Goal: Task Accomplishment & Management: Use online tool/utility

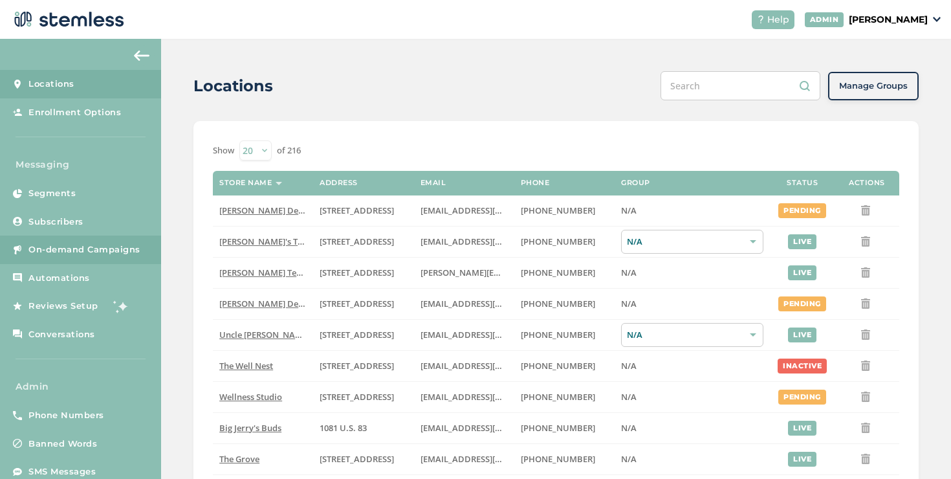
click at [111, 243] on span "On-demand Campaigns" at bounding box center [84, 249] width 112 height 13
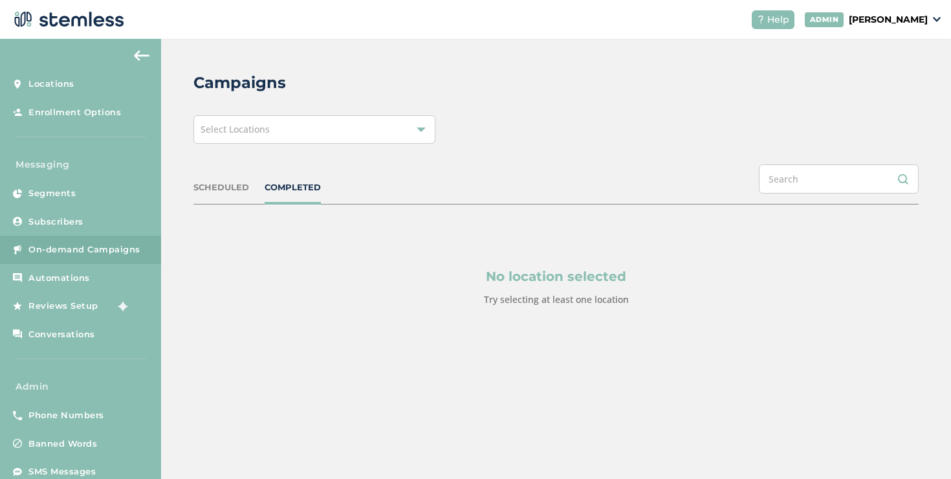
click at [219, 140] on div "Select Locations" at bounding box center [315, 129] width 242 height 28
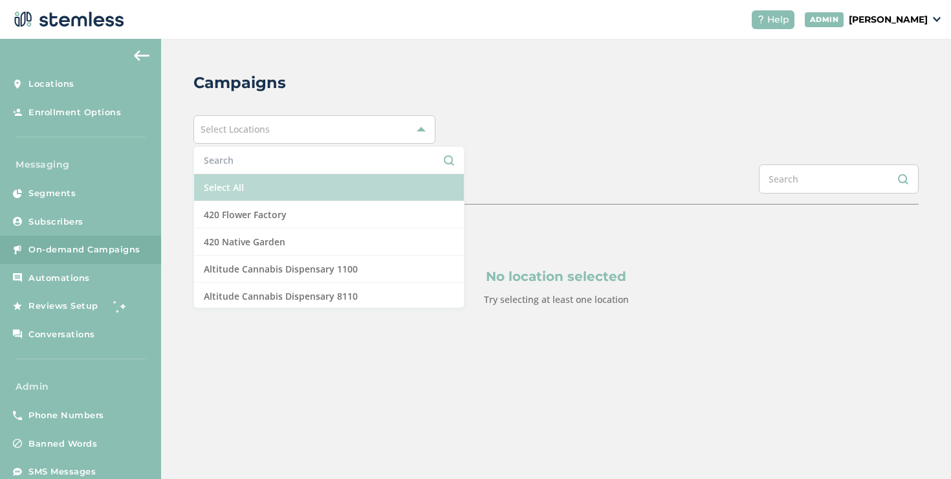
click at [214, 183] on li "Select All" at bounding box center [329, 187] width 270 height 27
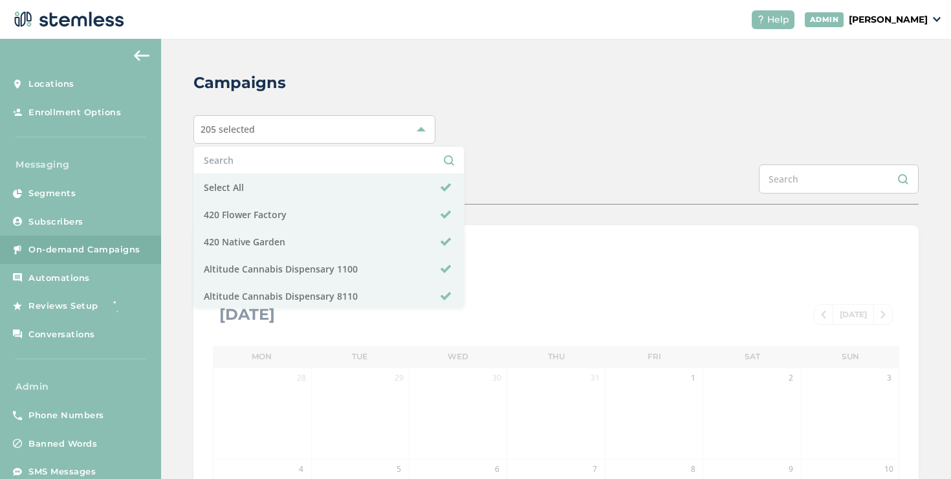
click at [170, 164] on div "Campaigns 205 selected Select All 420 Flower Factory 420 Native Garden Altitude…" at bounding box center [556, 457] width 790 height 837
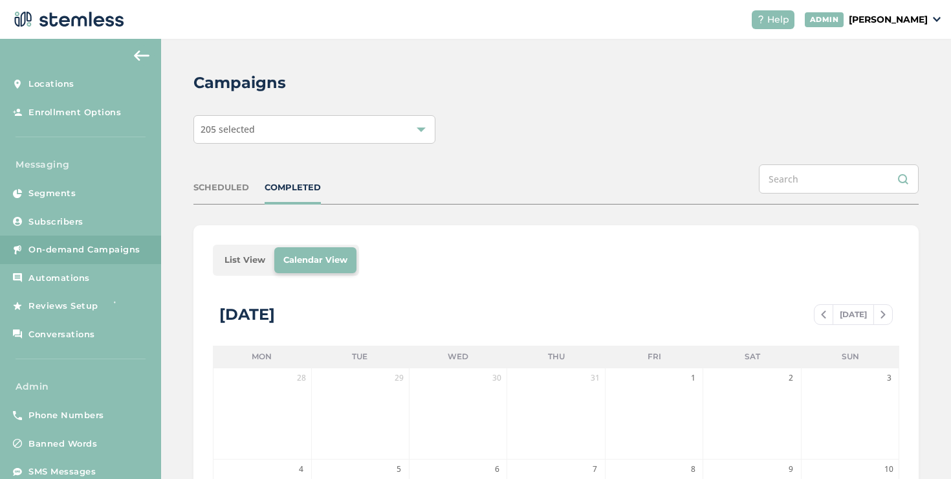
click at [261, 251] on li "List View" at bounding box center [245, 260] width 59 height 26
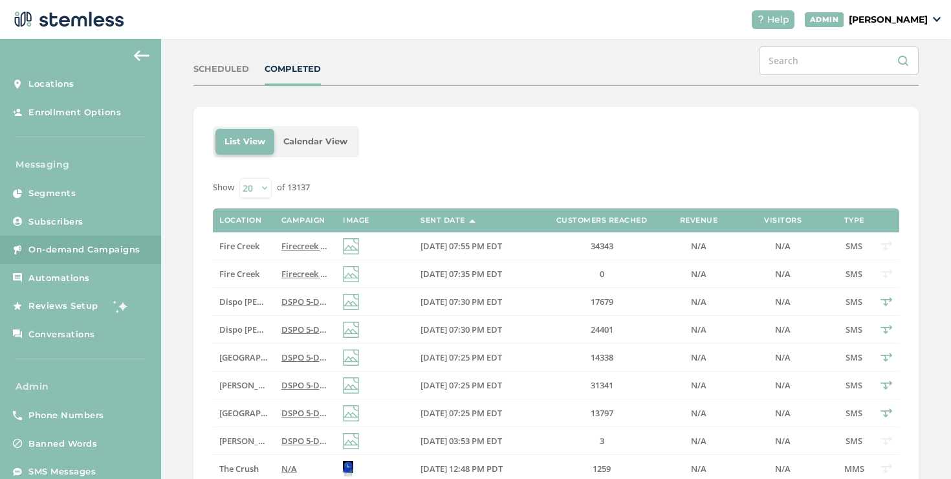
scroll to position [140, 0]
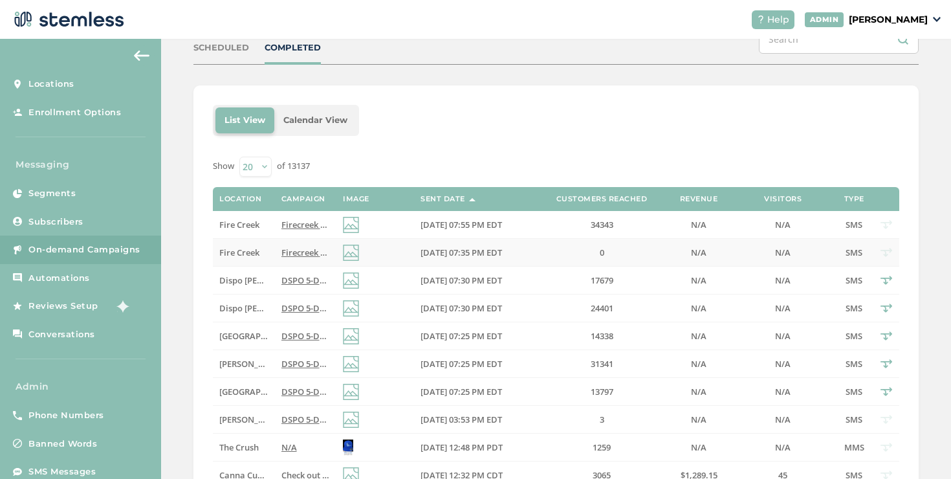
click at [294, 243] on td "Firecreek 5-Day [DATE] Bash: Buy a zip, get zip FREE storewide + 40% off top 15…" at bounding box center [305, 253] width 61 height 28
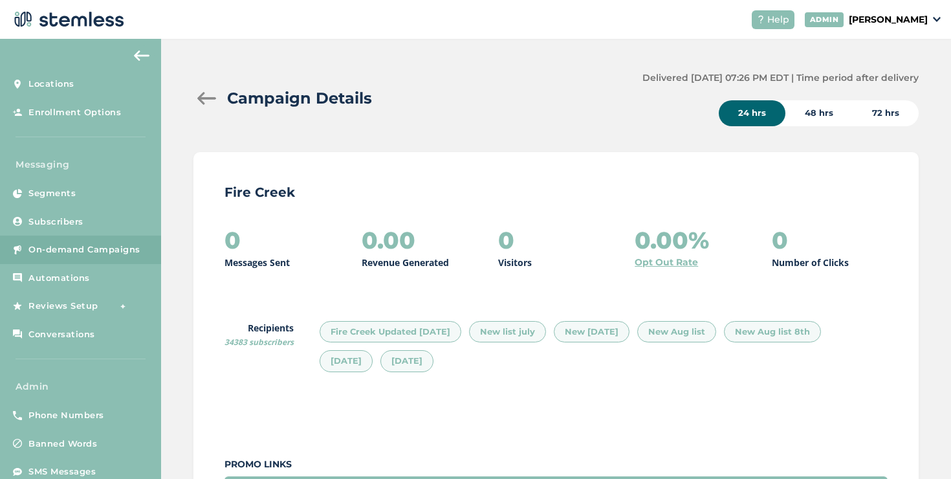
click at [865, 18] on p "[PERSON_NAME]" at bounding box center [888, 20] width 79 height 14
click at [892, 89] on span "Impersonate" at bounding box center [894, 93] width 63 height 13
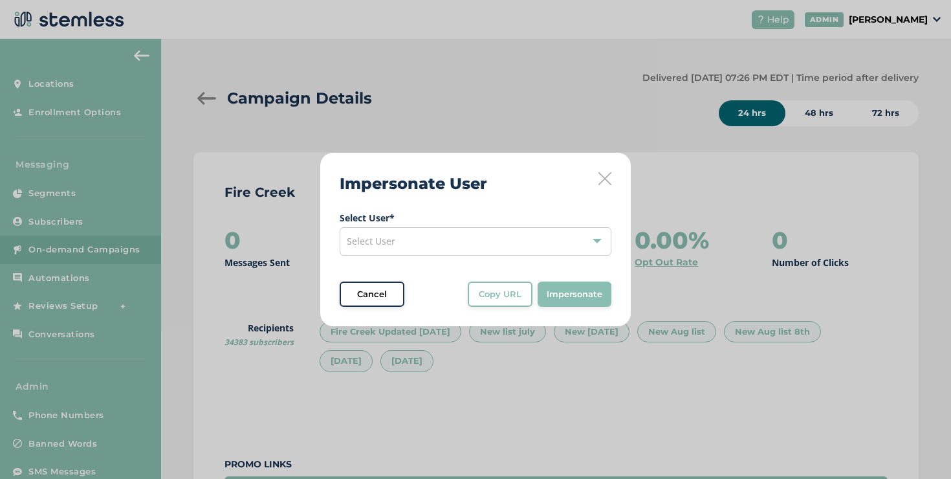
click at [469, 221] on label "Select User *" at bounding box center [476, 218] width 272 height 14
click at [470, 235] on div "Select User" at bounding box center [476, 241] width 272 height 28
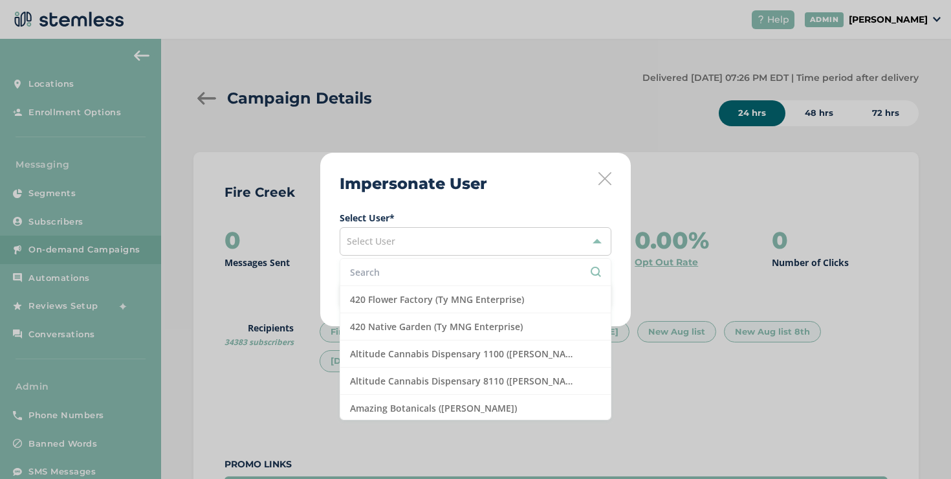
click at [465, 269] on input "text" at bounding box center [475, 272] width 251 height 14
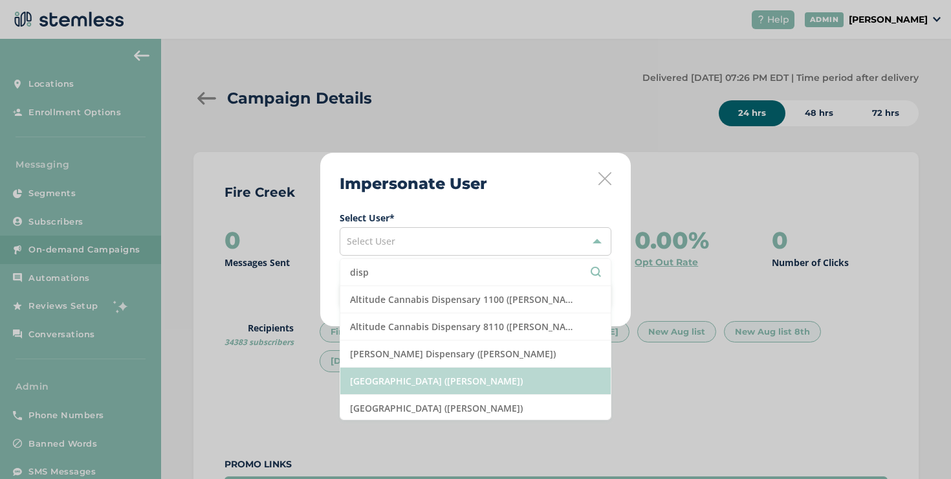
type input "disp"
click at [491, 376] on li "[GEOGRAPHIC_DATA] ([PERSON_NAME])" at bounding box center [475, 381] width 271 height 27
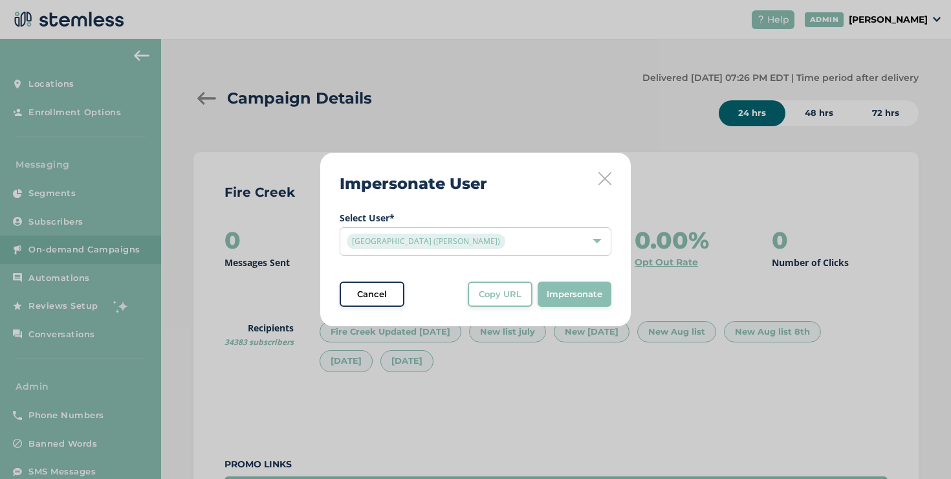
click at [502, 300] on span "Copy URL" at bounding box center [500, 294] width 43 height 13
click at [599, 175] on icon at bounding box center [605, 178] width 13 height 13
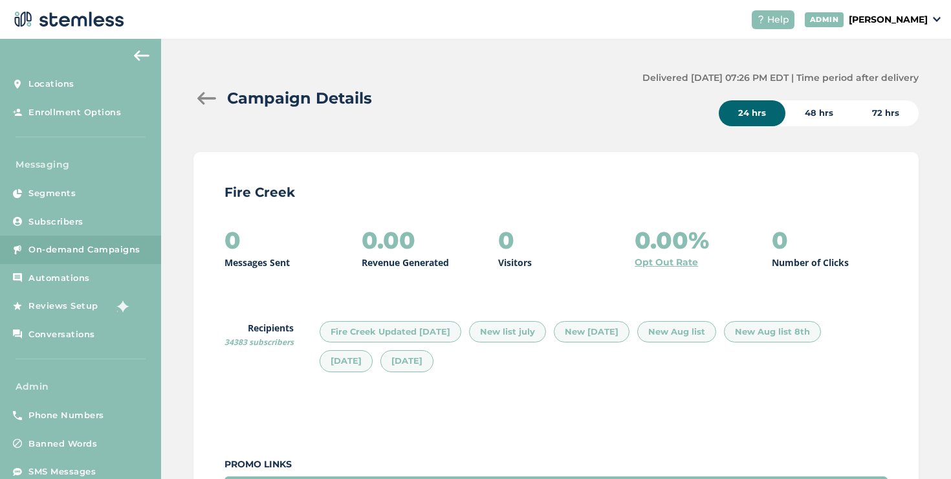
click at [205, 98] on div at bounding box center [207, 98] width 26 height 13
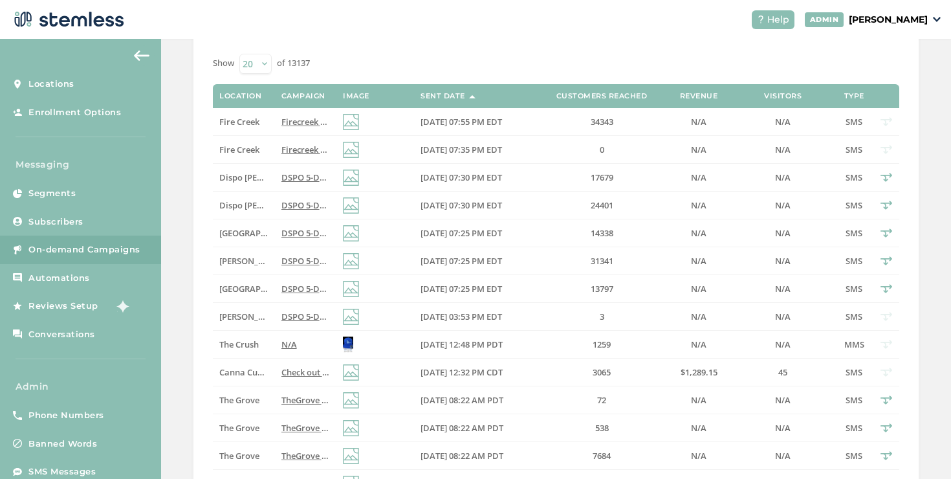
scroll to position [281, 0]
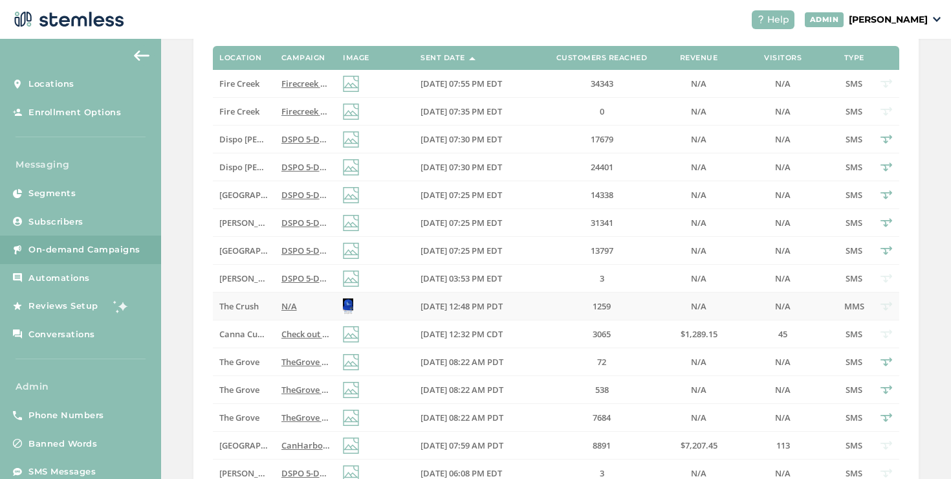
click at [282, 302] on span "N/A" at bounding box center [290, 306] width 16 height 12
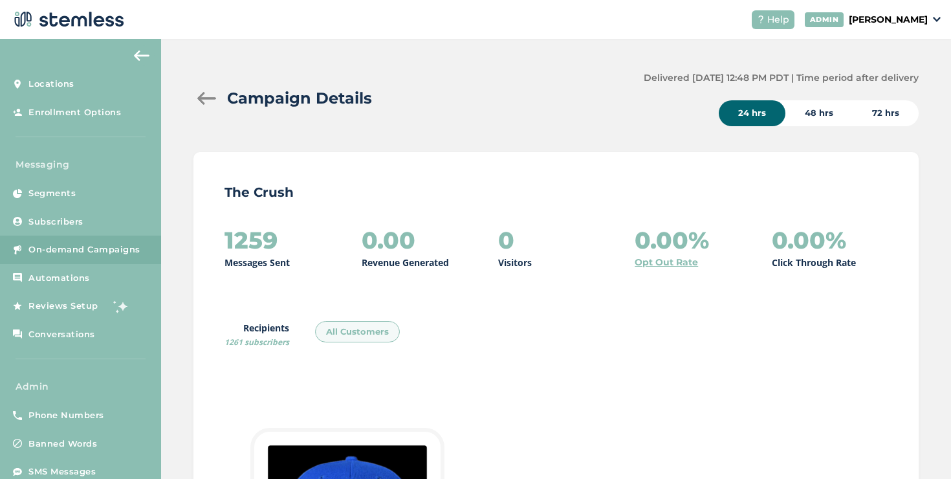
click at [204, 102] on div at bounding box center [207, 98] width 26 height 13
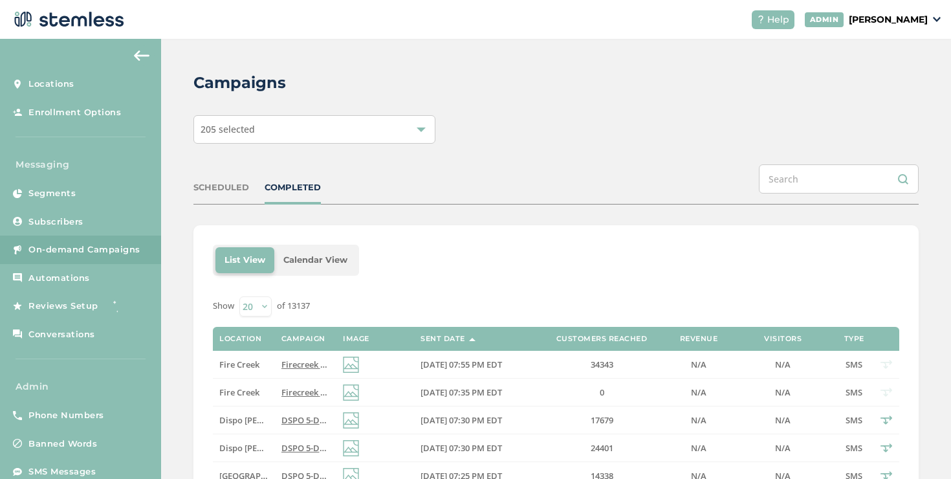
click at [867, 17] on p "[PERSON_NAME]" at bounding box center [888, 20] width 79 height 14
click at [875, 93] on span "Impersonate" at bounding box center [894, 93] width 63 height 13
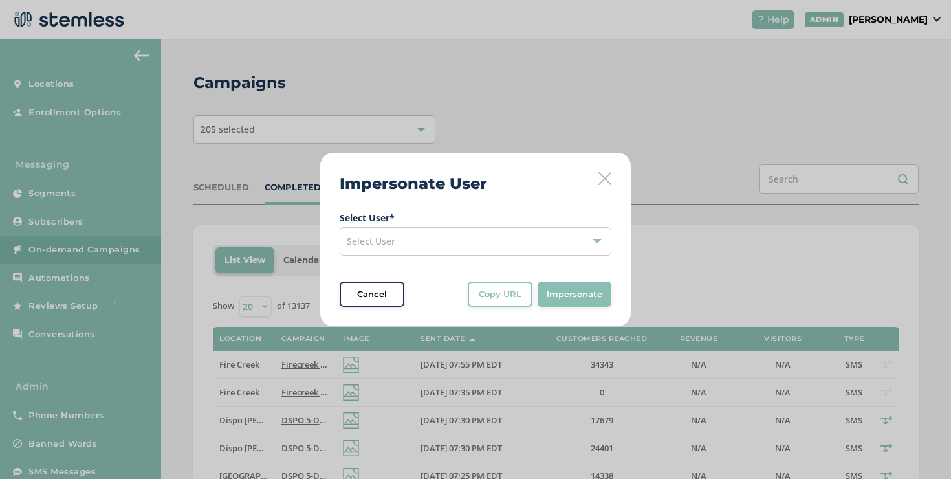
click at [516, 230] on div "Select User" at bounding box center [476, 241] width 272 height 28
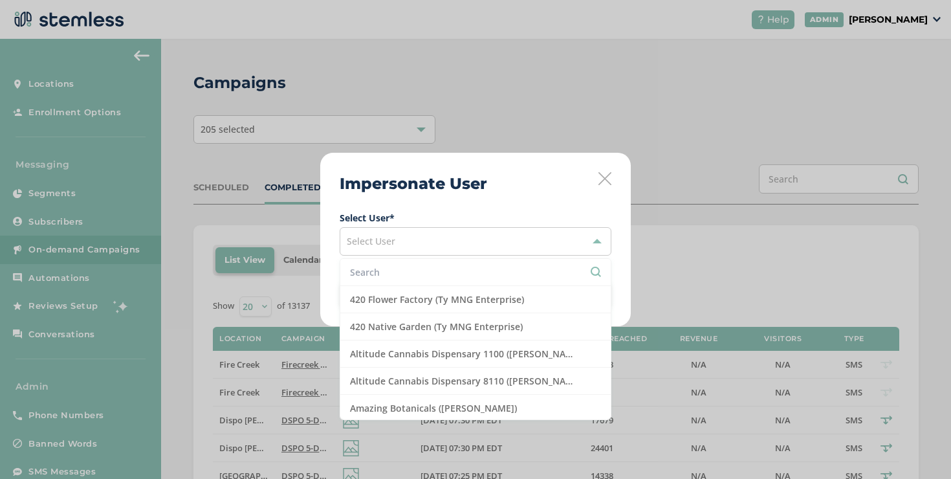
click at [471, 268] on input "text" at bounding box center [475, 272] width 251 height 14
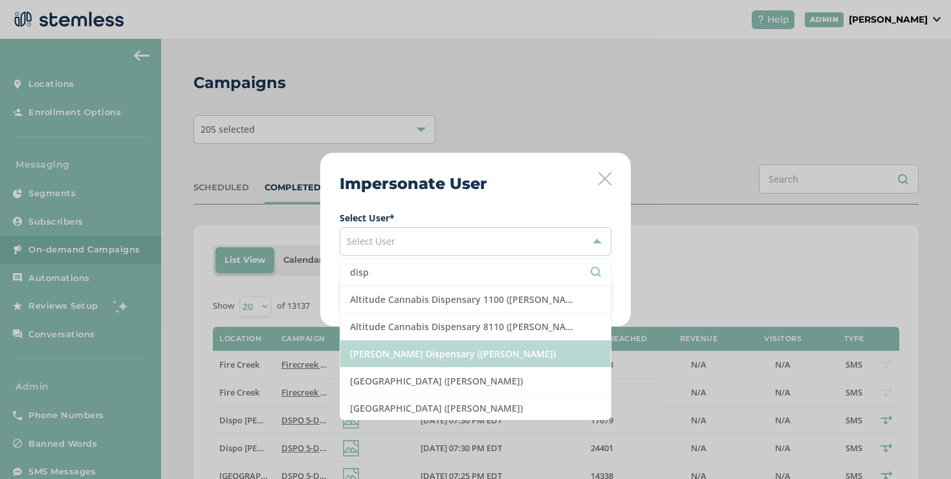
type input "disp"
click at [469, 344] on li "[PERSON_NAME] Dispensary ([PERSON_NAME])" at bounding box center [475, 353] width 271 height 27
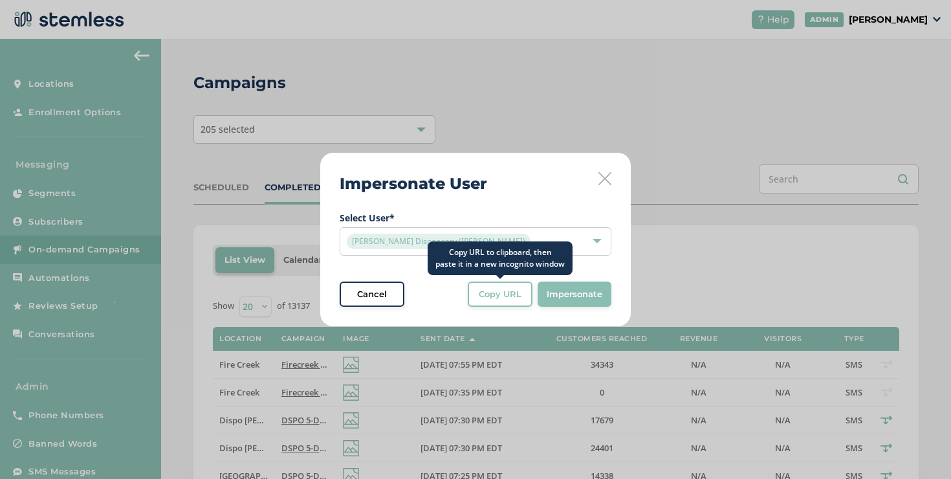
click at [500, 303] on button "Copy URL" at bounding box center [500, 295] width 65 height 26
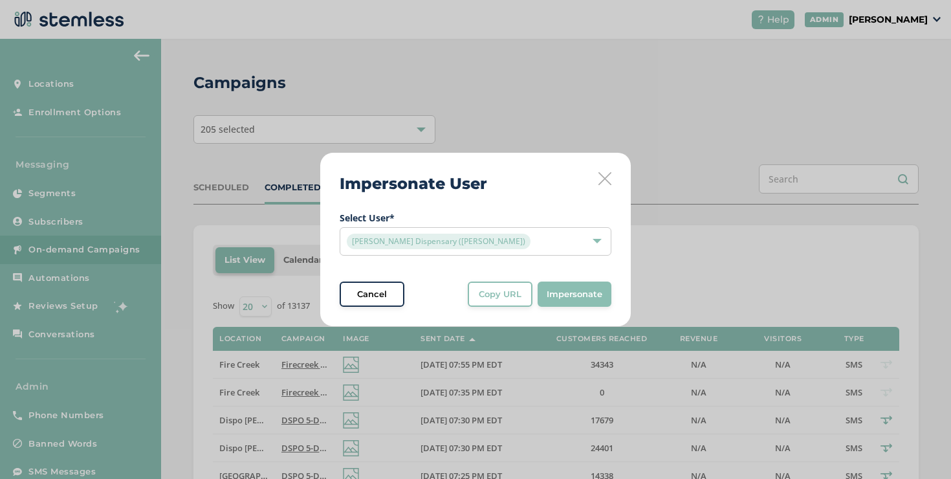
click at [609, 180] on icon at bounding box center [605, 178] width 13 height 13
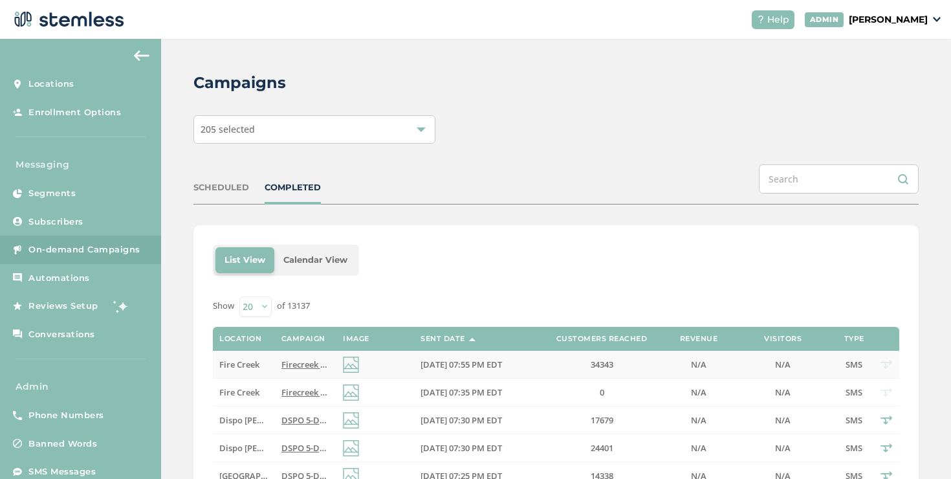
click at [301, 364] on span "Firecreek 5-Day [DATE] Bash: Buy a zip, get zip FREE storewide + 40% off top 15…" at bounding box center [527, 365] width 490 height 12
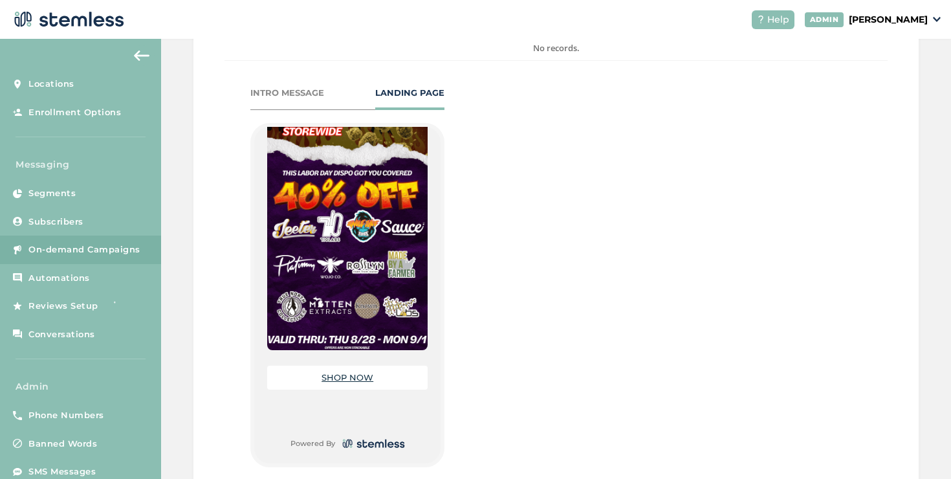
scroll to position [560, 0]
click at [346, 369] on li "SHOP NOW" at bounding box center [347, 378] width 161 height 24
click at [347, 372] on link "SHOP NOW" at bounding box center [348, 377] width 52 height 10
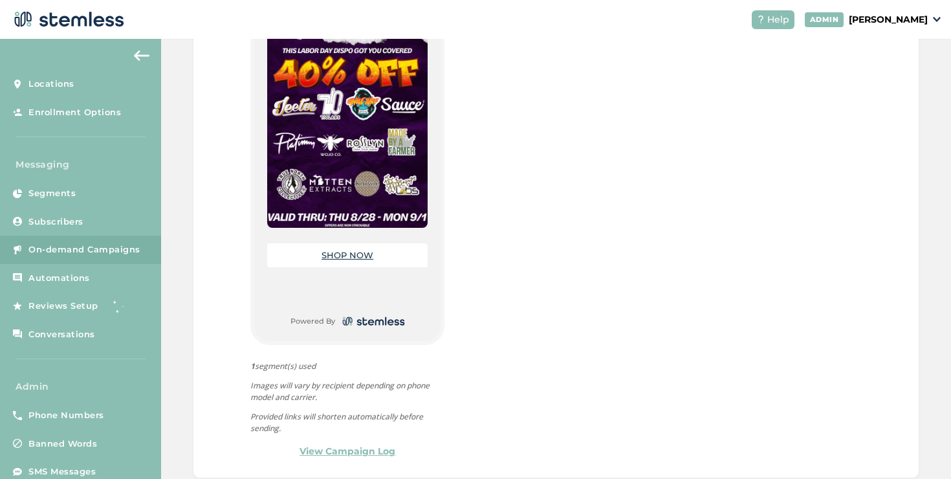
scroll to position [304, 0]
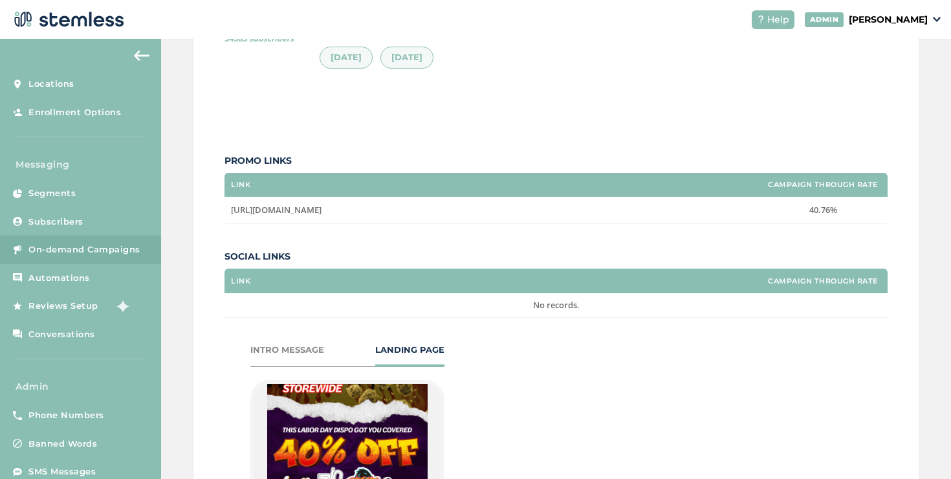
click at [291, 344] on div "INTRO MESSAGE" at bounding box center [287, 350] width 74 height 13
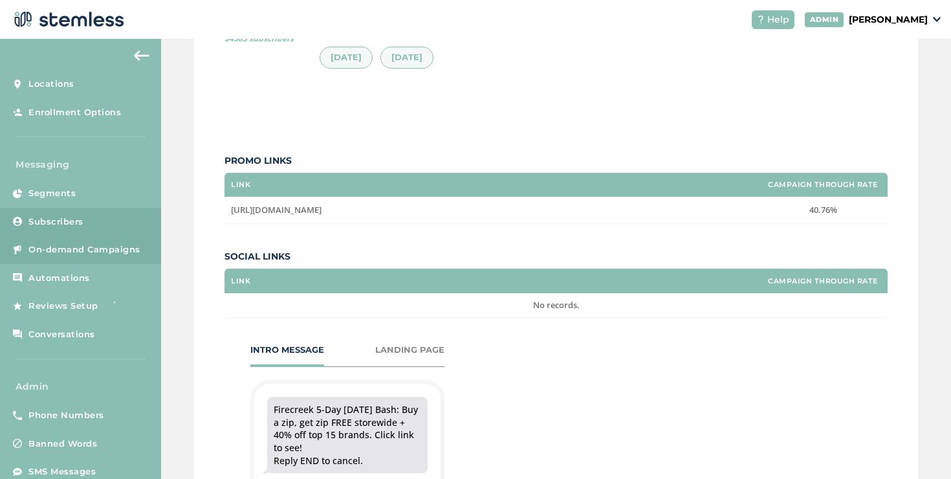
click at [99, 230] on link "Subscribers" at bounding box center [80, 222] width 161 height 28
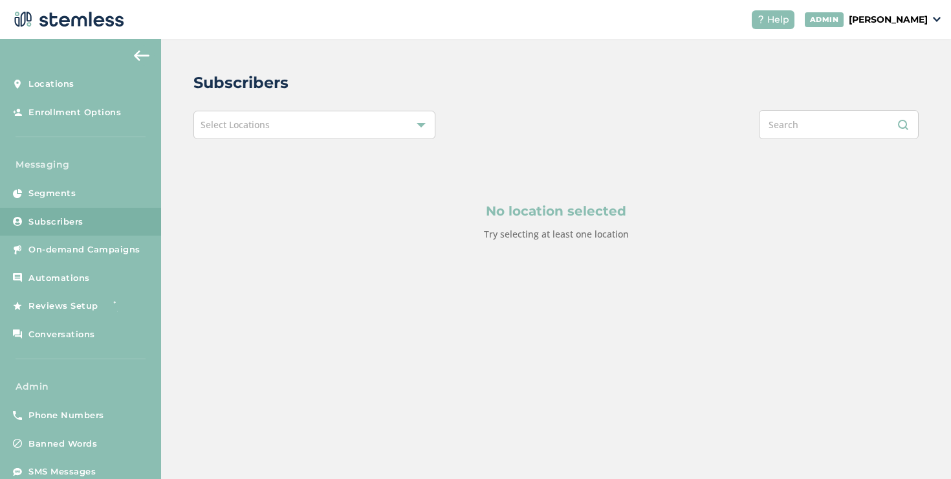
click at [344, 128] on div "Select Locations" at bounding box center [315, 125] width 242 height 28
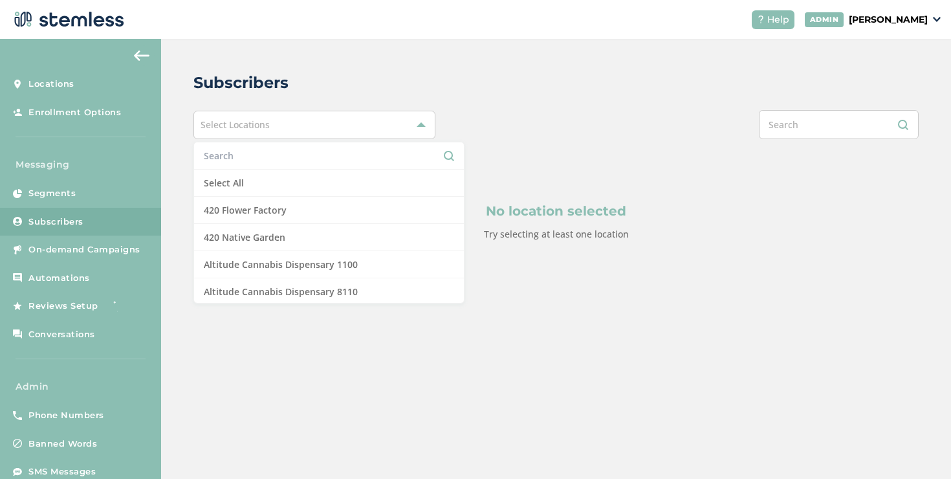
click at [326, 154] on input "text" at bounding box center [329, 156] width 250 height 14
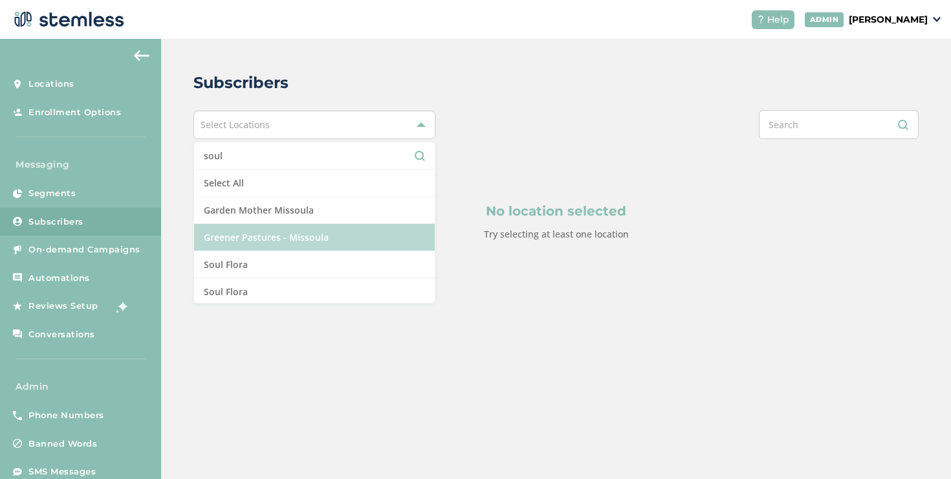
scroll to position [2, 0]
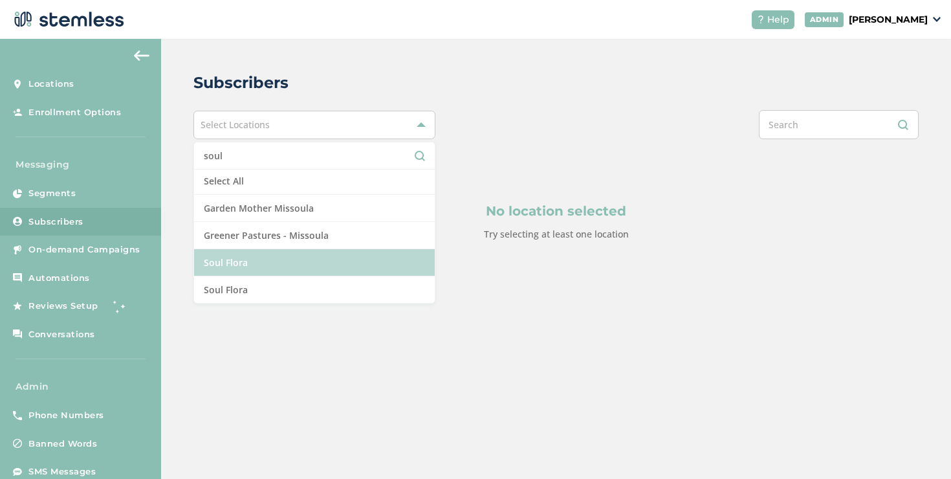
type input "soul"
click at [290, 264] on li "Soul Flora" at bounding box center [314, 262] width 241 height 27
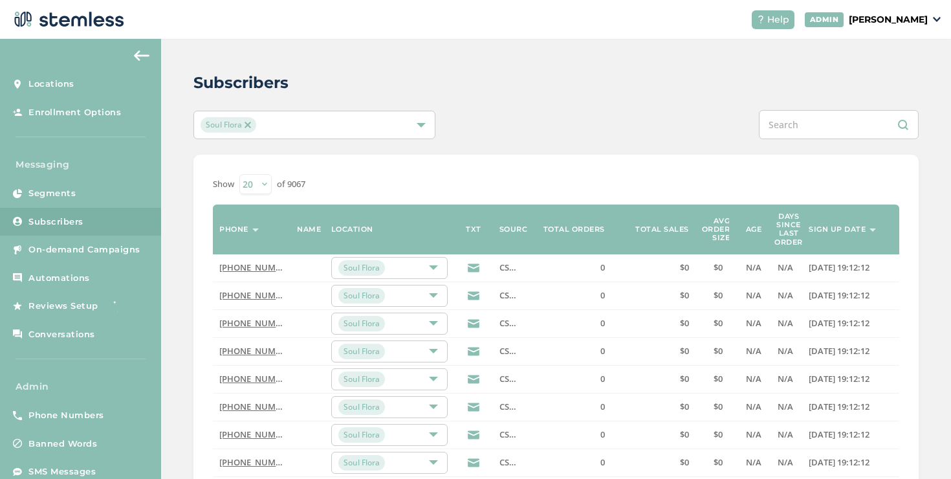
click at [377, 124] on div "Soul Flora" at bounding box center [308, 125] width 215 height 16
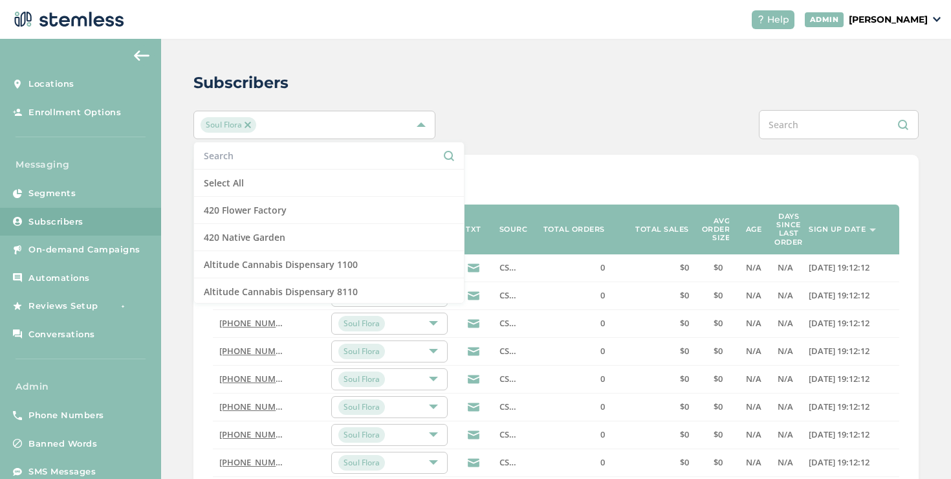
click at [289, 151] on input "text" at bounding box center [329, 156] width 250 height 14
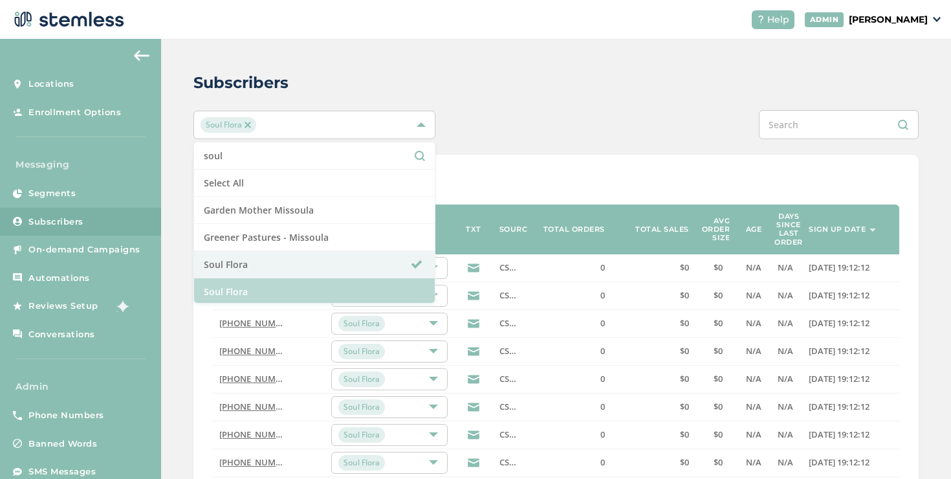
type input "soul"
click at [280, 283] on li "Soul Flora" at bounding box center [314, 291] width 241 height 27
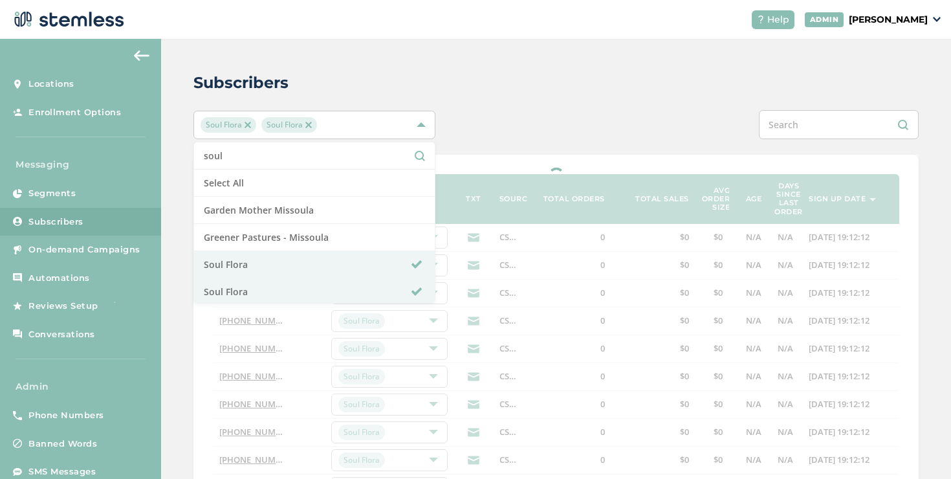
click at [475, 155] on div at bounding box center [557, 477] width 726 height 645
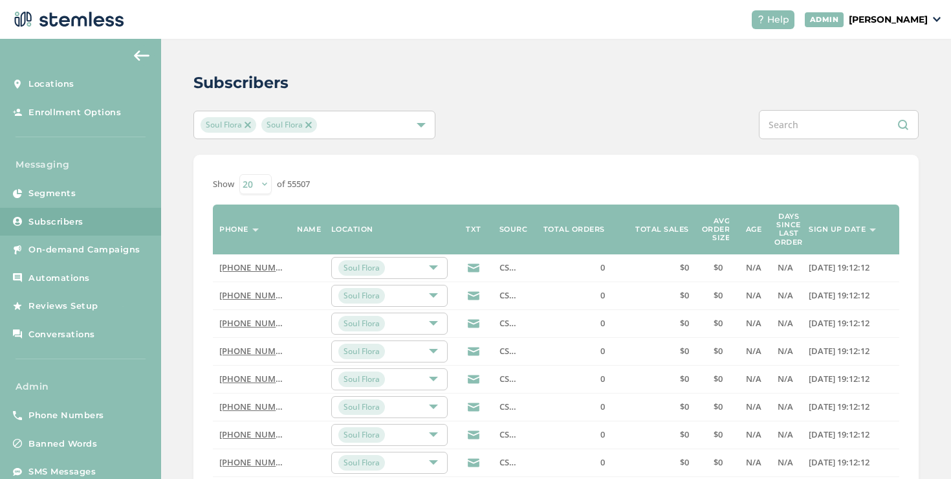
click at [841, 230] on label "Sign up date" at bounding box center [837, 229] width 57 height 8
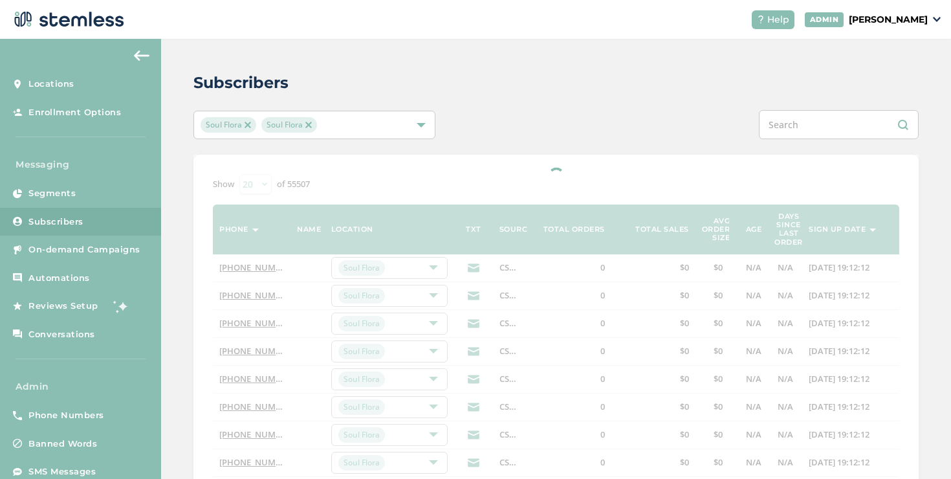
click at [838, 27] on div "Help [PERSON_NAME]" at bounding box center [842, 19] width 200 height 19
click at [849, 24] on p "[PERSON_NAME]" at bounding box center [888, 20] width 79 height 14
click at [896, 102] on li "Impersonate" at bounding box center [894, 96] width 63 height 19
click at [867, 28] on header "Help [PERSON_NAME]" at bounding box center [475, 19] width 951 height 39
click at [865, 24] on p "[PERSON_NAME]" at bounding box center [888, 20] width 79 height 14
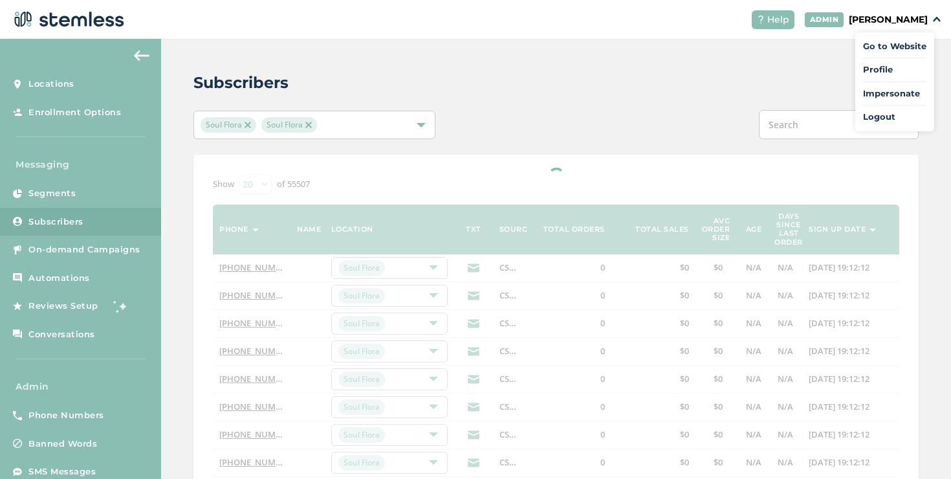
click at [894, 87] on span "Impersonate" at bounding box center [894, 93] width 63 height 13
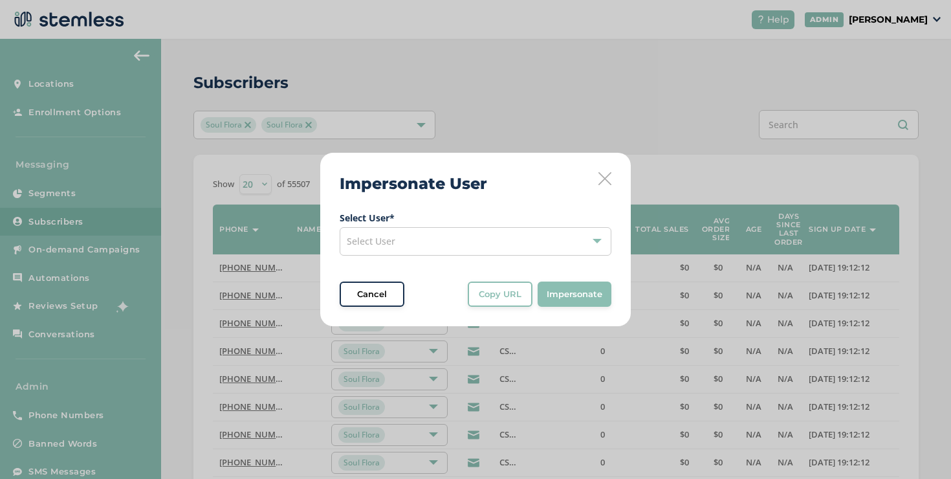
click at [540, 240] on div "Select User" at bounding box center [476, 241] width 272 height 28
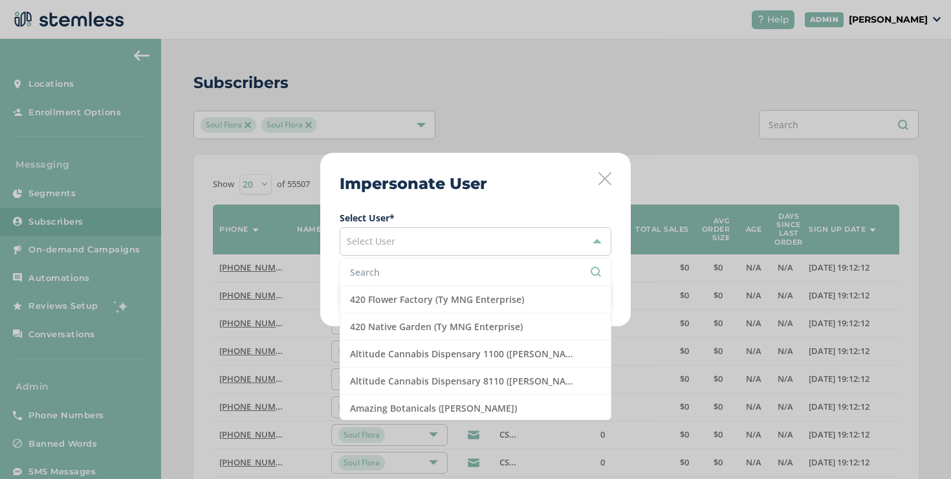
click at [525, 265] on li at bounding box center [475, 272] width 271 height 27
click at [526, 267] on input "text" at bounding box center [475, 272] width 251 height 14
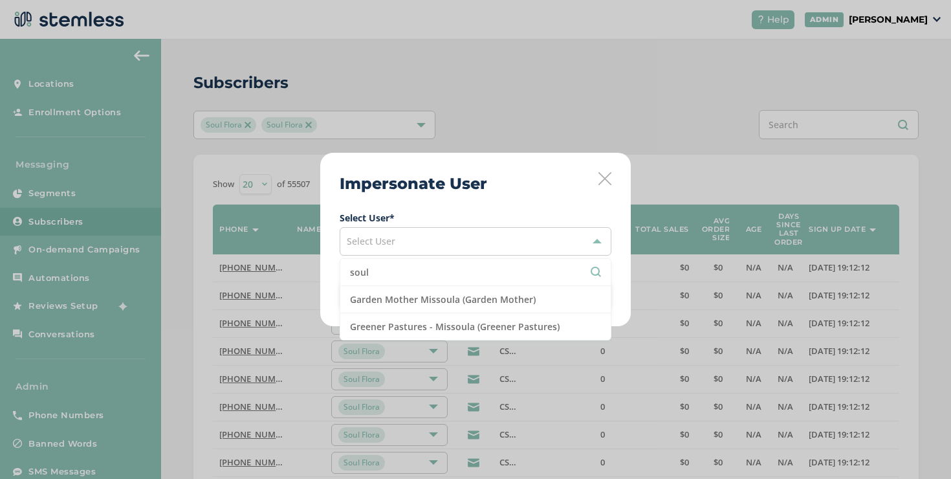
click at [414, 265] on li "soul" at bounding box center [475, 272] width 271 height 27
click at [439, 280] on li "soul" at bounding box center [475, 272] width 271 height 27
click at [436, 275] on input "soul" at bounding box center [475, 272] width 251 height 14
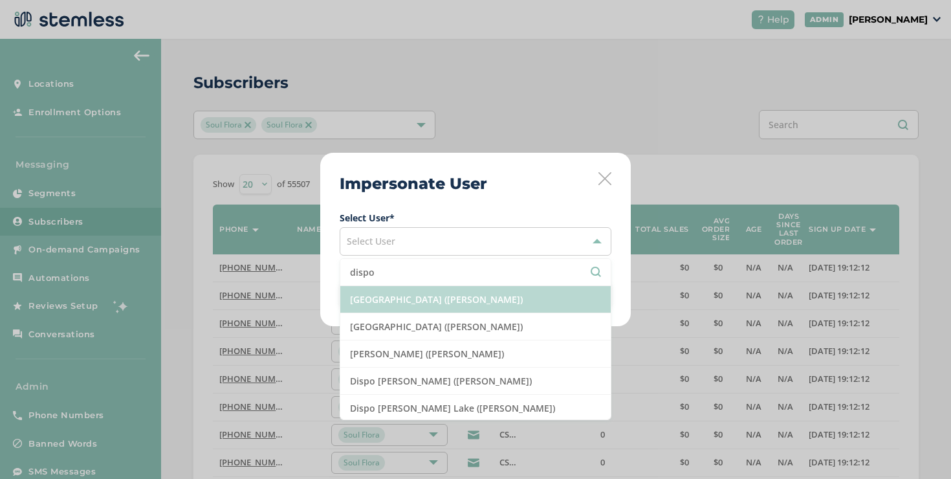
type input "dispo"
click at [434, 309] on li "[GEOGRAPHIC_DATA] ([PERSON_NAME])" at bounding box center [475, 299] width 271 height 27
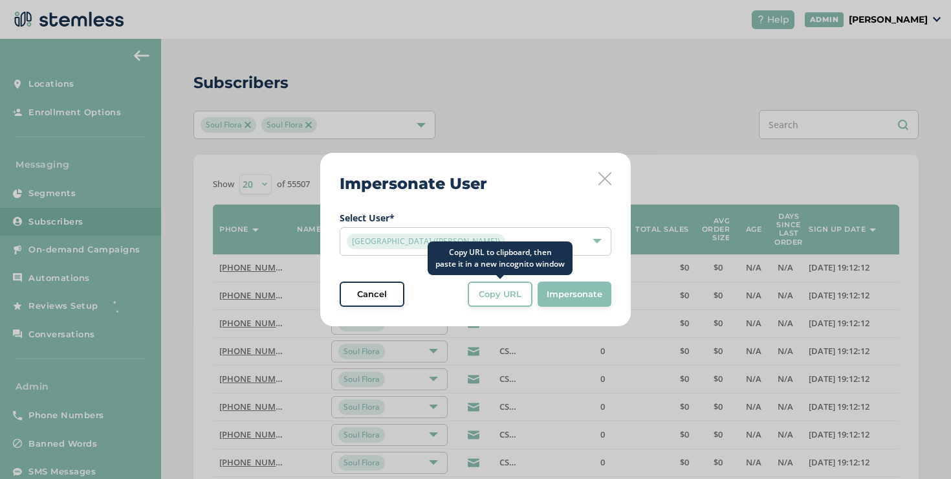
click at [493, 304] on button "Copy URL" at bounding box center [500, 295] width 65 height 26
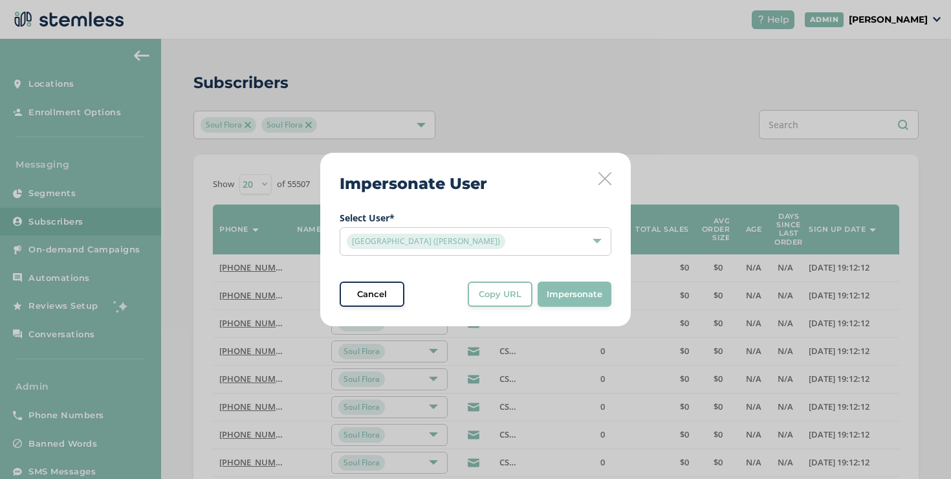
click at [608, 173] on icon at bounding box center [605, 178] width 13 height 13
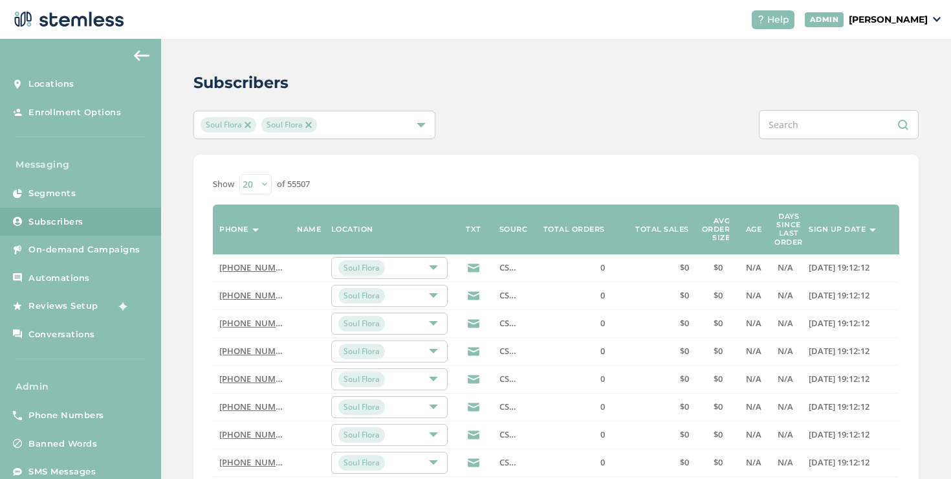
click at [356, 130] on div "Soul Flora Soul Flora" at bounding box center [308, 125] width 215 height 16
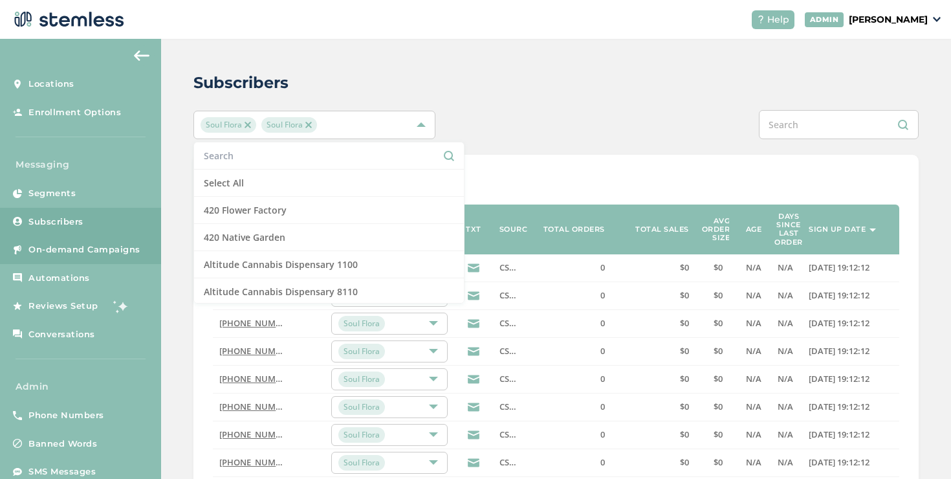
click at [113, 251] on span "On-demand Campaigns" at bounding box center [84, 249] width 112 height 13
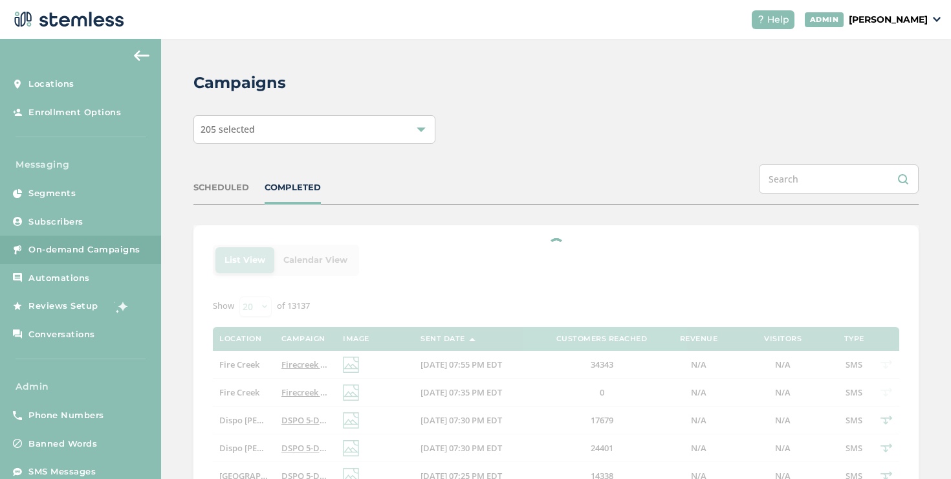
click at [263, 139] on div "205 selected" at bounding box center [315, 129] width 242 height 28
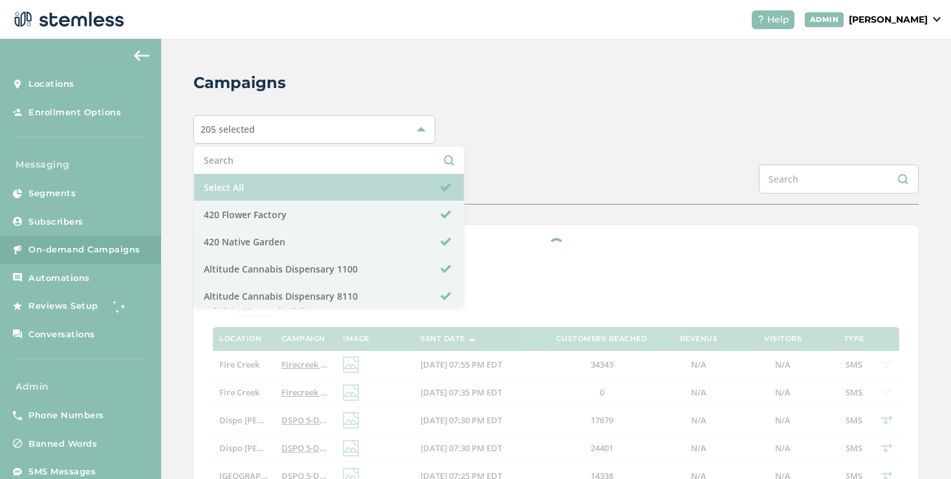
click at [262, 178] on li "Select All" at bounding box center [329, 187] width 270 height 27
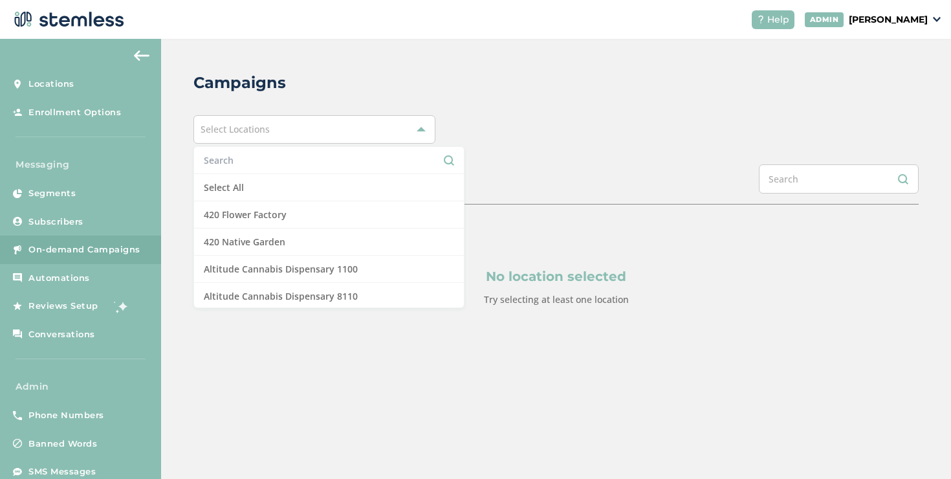
click at [265, 165] on input "text" at bounding box center [329, 160] width 250 height 14
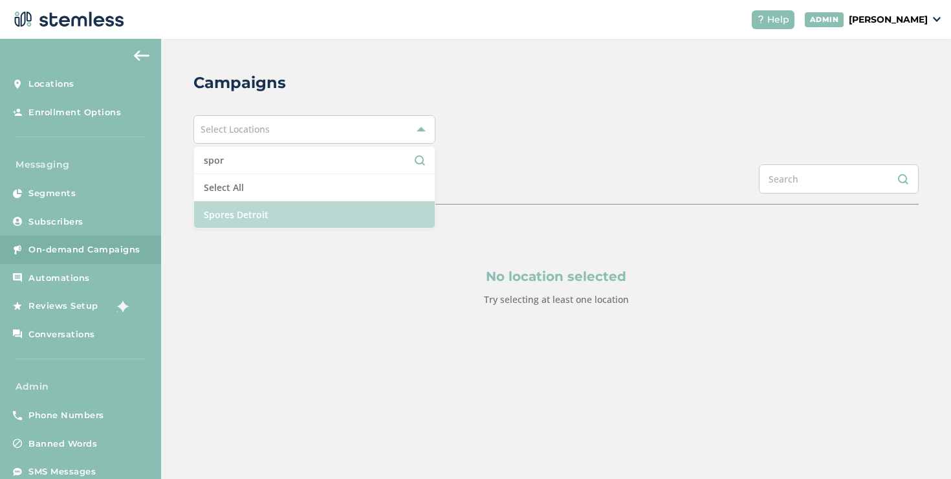
type input "spor"
click at [254, 212] on li "Spores Detroit" at bounding box center [314, 214] width 241 height 27
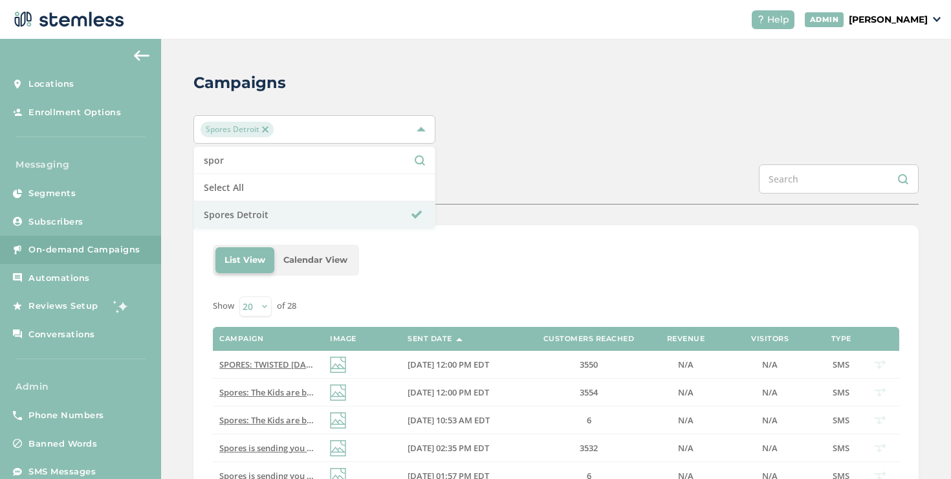
click at [612, 171] on div "SCHEDULED COMPLETED" at bounding box center [557, 184] width 726 height 40
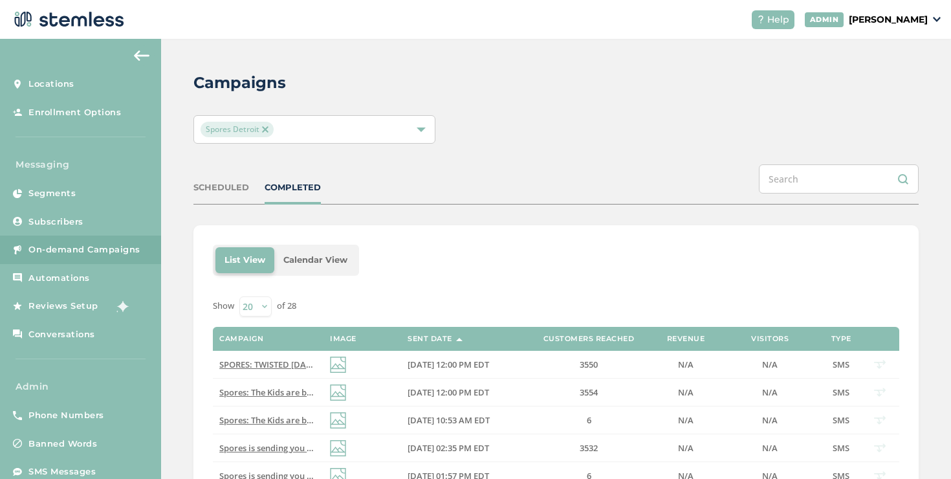
click at [376, 127] on div "Spores Detroit" at bounding box center [308, 130] width 215 height 16
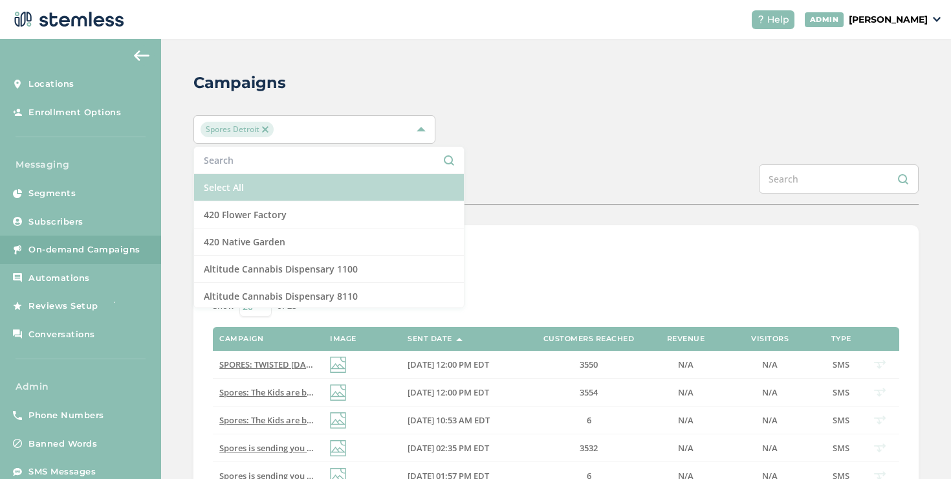
click at [296, 179] on li "Select All" at bounding box center [329, 187] width 270 height 27
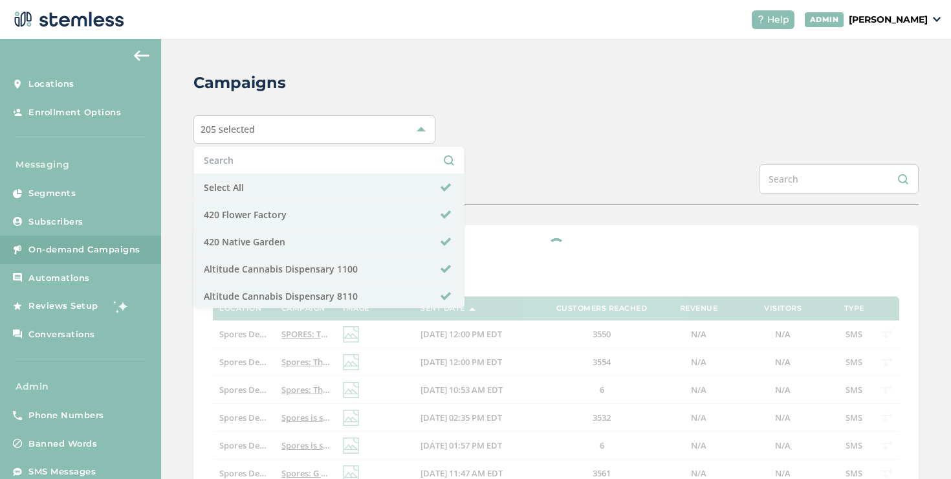
click at [518, 183] on div "SCHEDULED COMPLETED" at bounding box center [557, 184] width 726 height 40
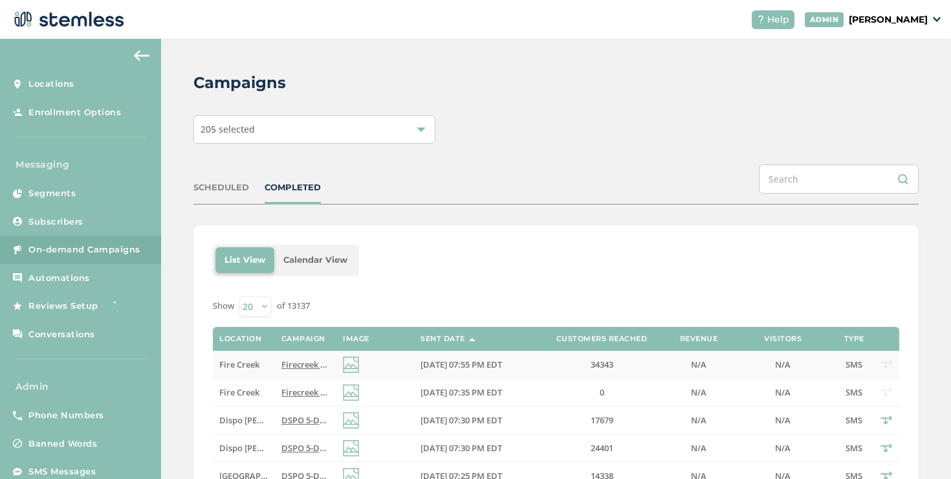
click at [250, 359] on span "Fire Creek" at bounding box center [239, 365] width 40 height 12
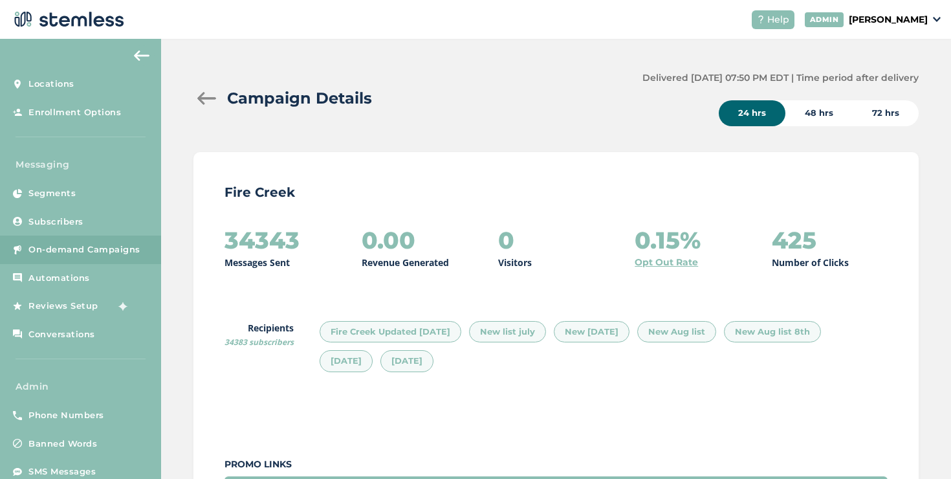
click at [231, 346] on span "34383 subscribers" at bounding box center [259, 342] width 69 height 11
click at [211, 96] on div at bounding box center [207, 98] width 26 height 13
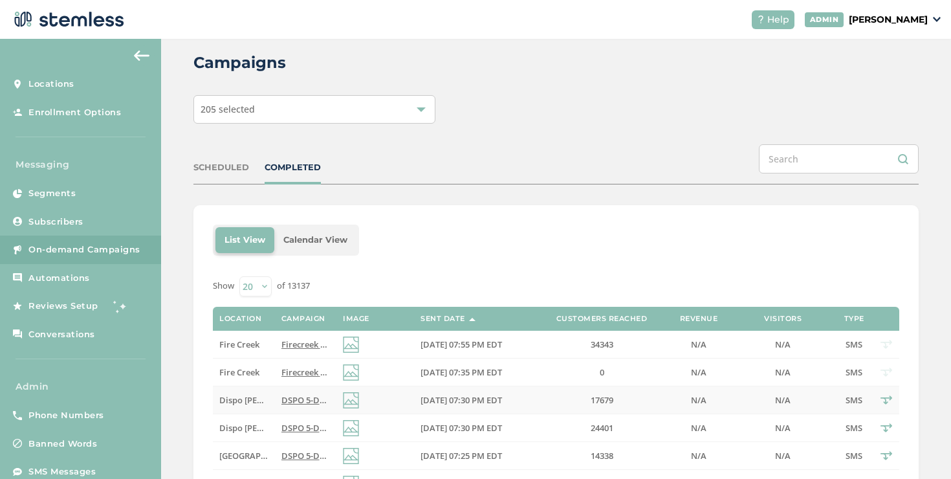
scroll to position [23, 0]
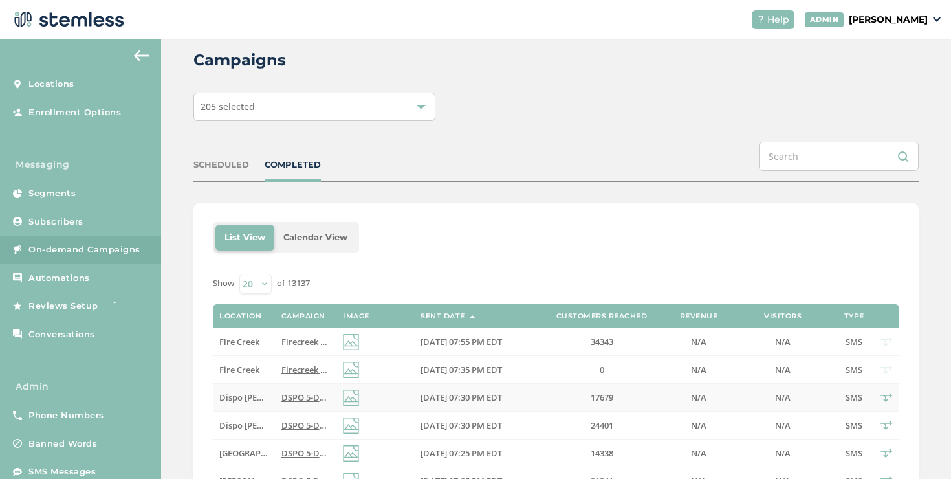
click at [236, 397] on span "Dispo [PERSON_NAME][GEOGRAPHIC_DATA]" at bounding box center [307, 398] width 176 height 12
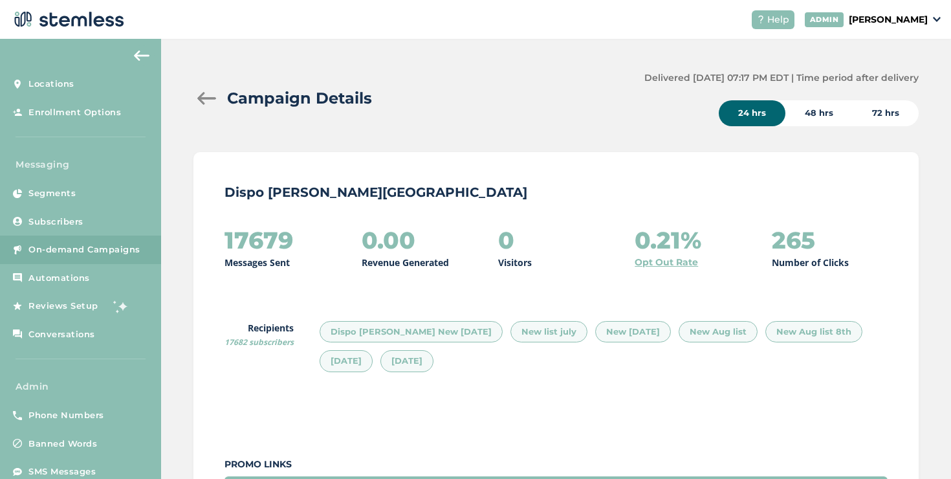
click at [207, 102] on div at bounding box center [207, 98] width 26 height 13
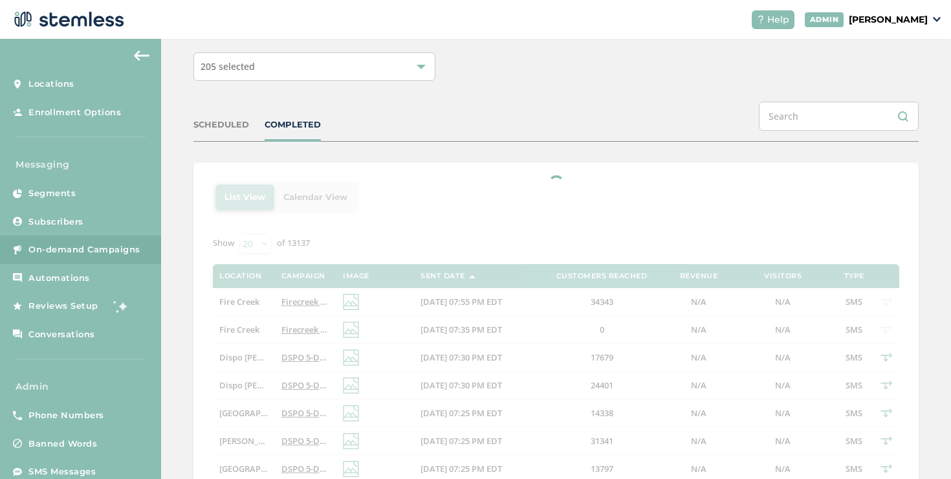
scroll to position [67, 0]
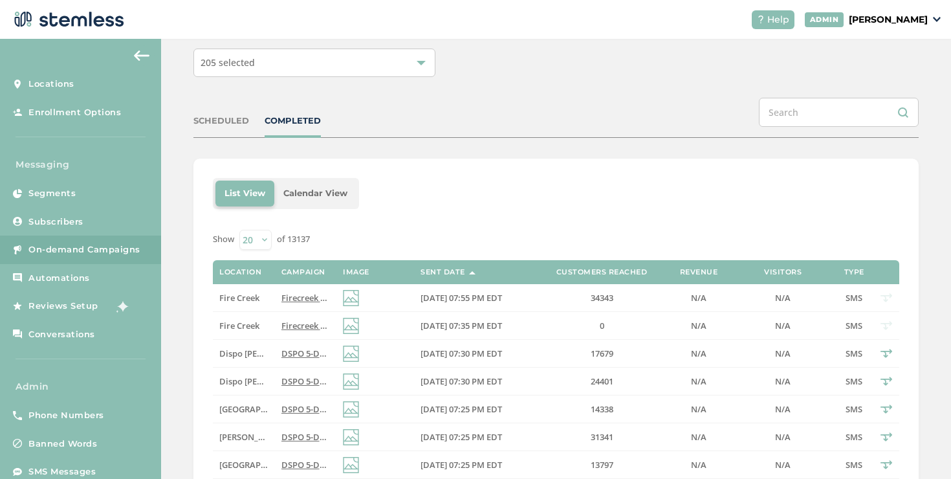
click at [225, 384] on span "Dispo [PERSON_NAME]" at bounding box center [264, 381] width 91 height 12
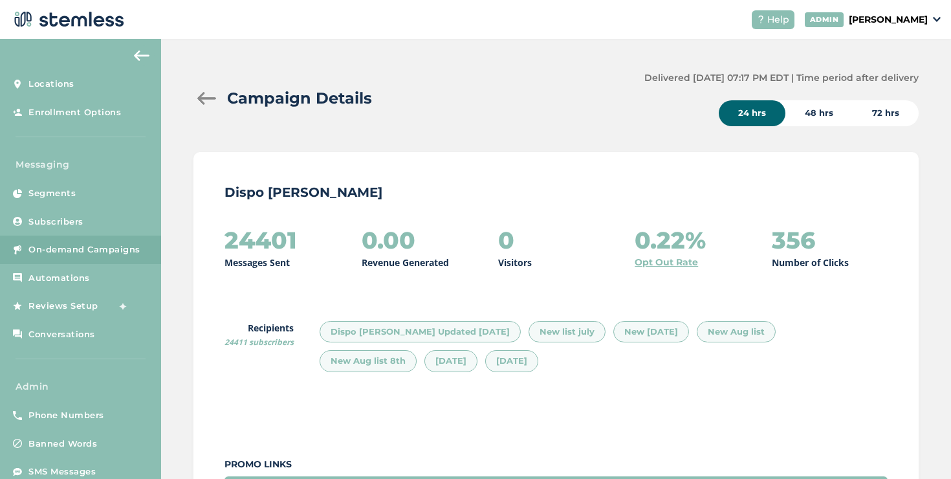
click at [203, 100] on div at bounding box center [207, 98] width 26 height 13
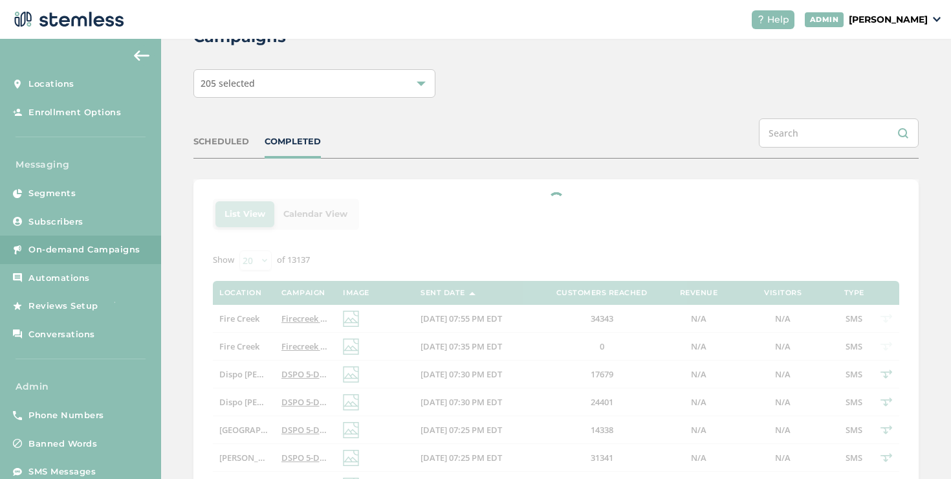
scroll to position [53, 0]
